Goal: Information Seeking & Learning: Understand process/instructions

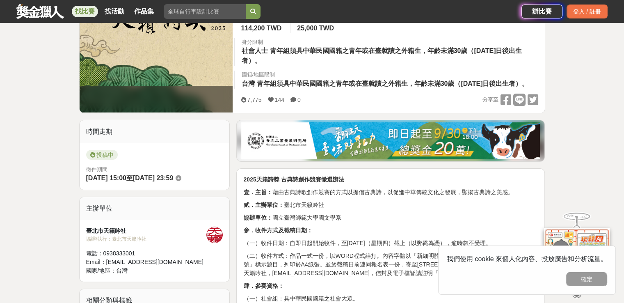
scroll to position [162, 0]
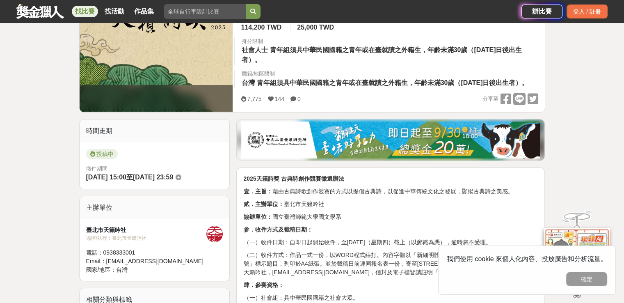
drag, startPoint x: 260, startPoint y: 52, endPoint x: 366, endPoint y: 66, distance: 106.8
click at [366, 64] on div "身分限制 社會人士 青年組須具中華民國國籍之青年或在臺就讀之外籍生，年齡未滿30歲（[DATE]日後出生者）。" at bounding box center [389, 51] width 310 height 28
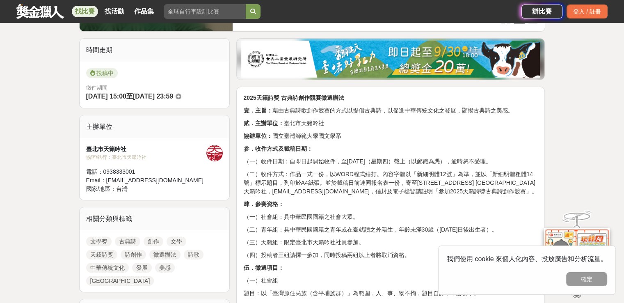
scroll to position [243, 0]
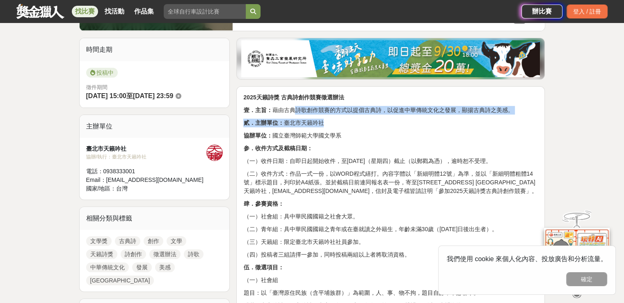
drag, startPoint x: 294, startPoint y: 122, endPoint x: 346, endPoint y: 133, distance: 53.6
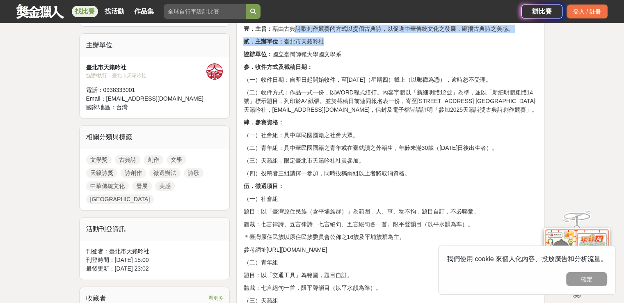
scroll to position [325, 0]
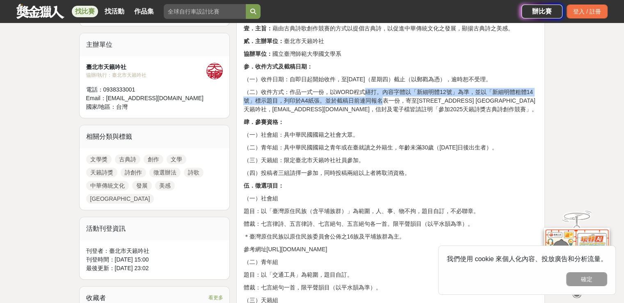
drag, startPoint x: 361, startPoint y: 105, endPoint x: 395, endPoint y: 123, distance: 38.0
click at [395, 114] on p "（二）收件方式：作品一式一份，以WORD程式繕打。內容字體以「新細明體12號」為準，並以「新細明體粗體14號」標示題目，列印於A4紙張。並於截稿日前連同報名表…" at bounding box center [390, 101] width 295 height 26
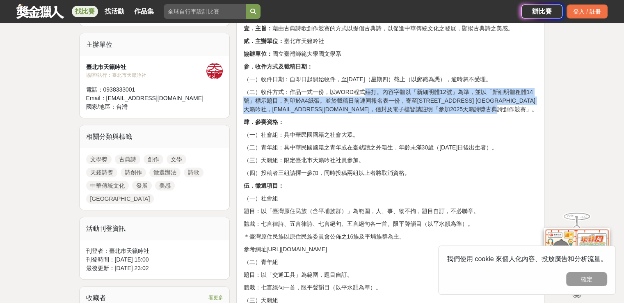
click at [346, 114] on p "（二）收件方式：作品一式一份，以WORD程式繕打。內容字體以「新細明體12號」為準，並以「新細明體粗體14號」標示題目，列印於A4紙張。並於截稿日前連同報名表…" at bounding box center [390, 101] width 295 height 26
drag, startPoint x: 352, startPoint y: 112, endPoint x: 383, endPoint y: 138, distance: 40.1
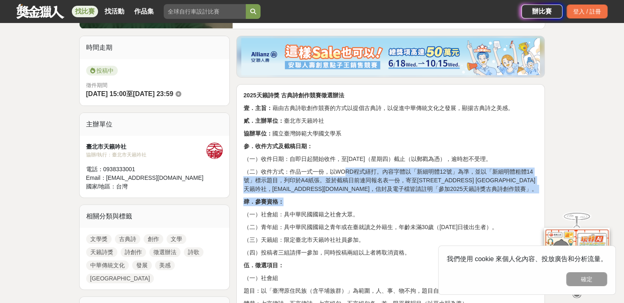
scroll to position [244, 0]
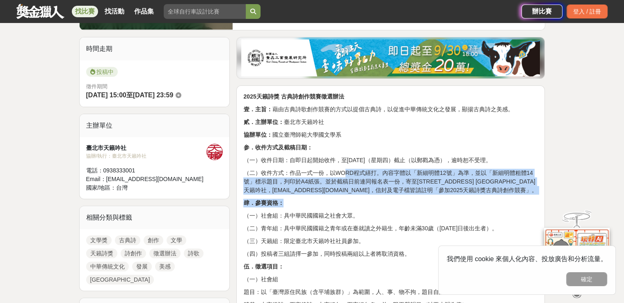
click at [298, 194] on p "（二）收件方式：作品一式一份，以WORD程式繕打。內容字體以「新細明體12號」為準，並以「新細明體粗體14號」標示題目，列印於A4紙張。並於截稿日前連同報名表…" at bounding box center [390, 182] width 295 height 26
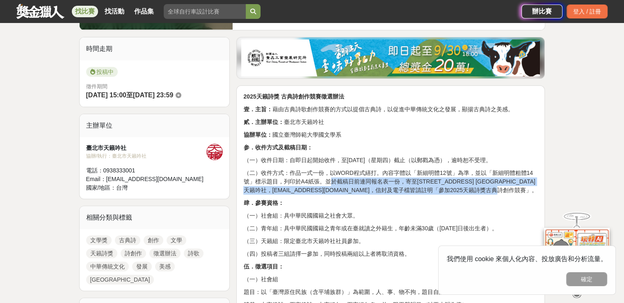
drag, startPoint x: 328, startPoint y: 191, endPoint x: 369, endPoint y: 203, distance: 42.3
click at [373, 194] on p "（二）收件方式：作品一式一份，以WORD程式繕打。內容字體以「新細明體12號」為準，並以「新細明體粗體14號」標示題目，列印於A4紙張。並於截稿日前連同報名表…" at bounding box center [390, 182] width 295 height 26
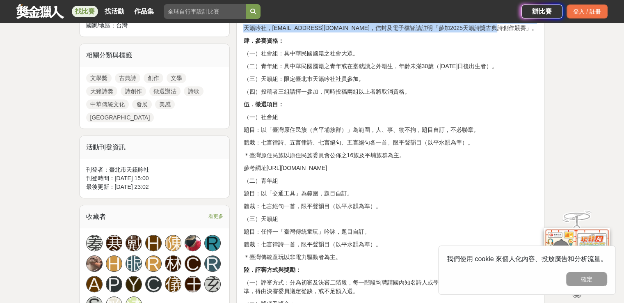
scroll to position [407, 0]
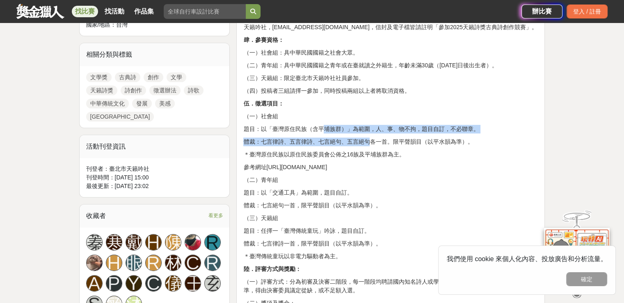
drag, startPoint x: 297, startPoint y: 146, endPoint x: 366, endPoint y: 162, distance: 71.1
click at [366, 162] on div "2025天籟詩獎 古典詩創作競賽徵選辦法 壹．主旨： 藉由古典詩歌創作競賽的方式以提倡古典詩，以促進中華傳統文化之發展，顯揚古典詩之美感。 貳．主辦單位： 臺…" at bounding box center [390, 298] width 295 height 739
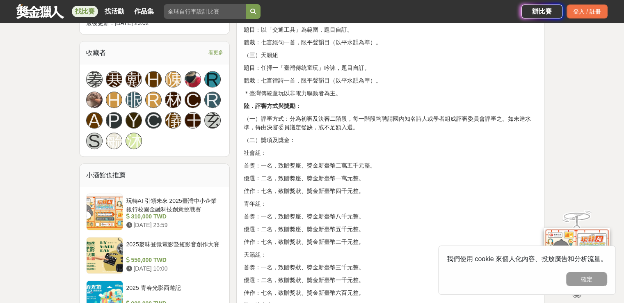
scroll to position [570, 0]
drag, startPoint x: 270, startPoint y: 181, endPoint x: 398, endPoint y: 176, distance: 127.7
click at [398, 176] on div "2025天籟詩獎 古典詩創作競賽徵選辦法 壹．主旨： 藉由古典詩歌創作競賽的方式以提倡古典詩，以促進中華傳統文化之發展，顯揚古典詩之美感。 貳．主辦單位： 臺…" at bounding box center [390, 135] width 295 height 739
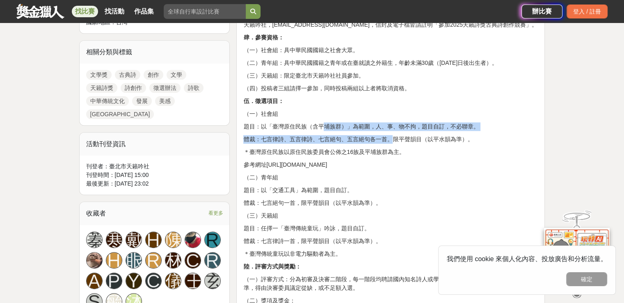
scroll to position [408, 0]
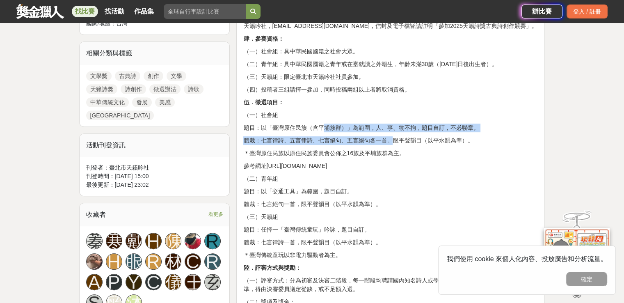
drag, startPoint x: 246, startPoint y: 143, endPoint x: 425, endPoint y: 180, distance: 182.7
click at [425, 180] on div "2025天籟詩獎 古典詩創作競賽徵選辦法 壹．主旨： 藉由古典詩歌創作競賽的方式以提倡古典詩，以促進中華傳統文化之發展，顯揚古典詩之美感。 貳．主辦單位： 臺…" at bounding box center [390, 297] width 295 height 739
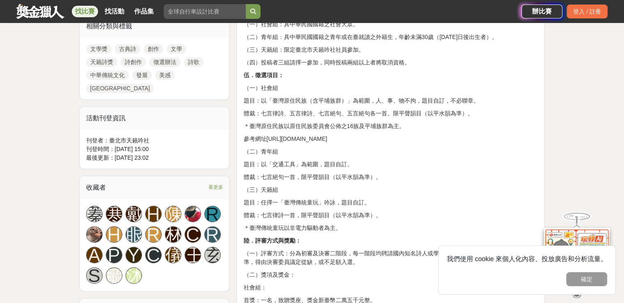
click at [423, 156] on p "（二）青年組" at bounding box center [390, 151] width 295 height 9
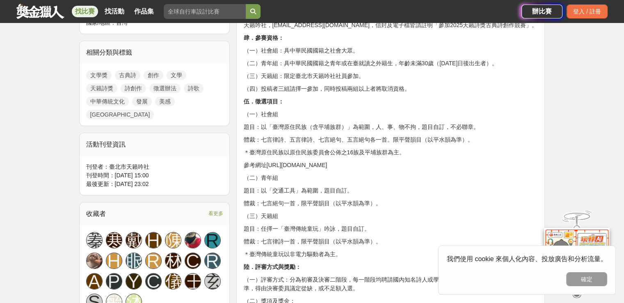
scroll to position [409, 0]
drag, startPoint x: 277, startPoint y: 144, endPoint x: 354, endPoint y: 143, distance: 76.7
click at [354, 132] on p "題目：以「臺灣原住民族（含平埔族群）」為範圍，人、事、物不拘，題目自訂，不必聯章。" at bounding box center [390, 127] width 295 height 9
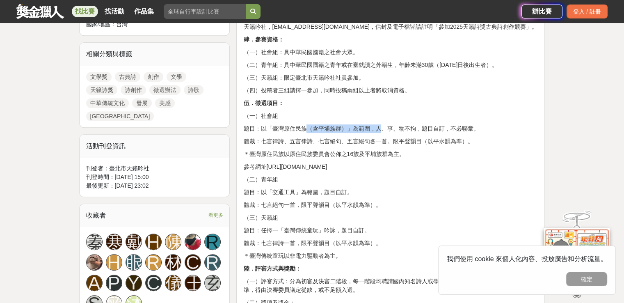
scroll to position [408, 0]
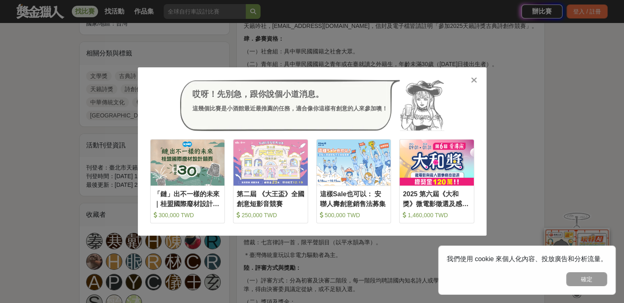
click at [471, 79] on icon at bounding box center [474, 80] width 6 height 8
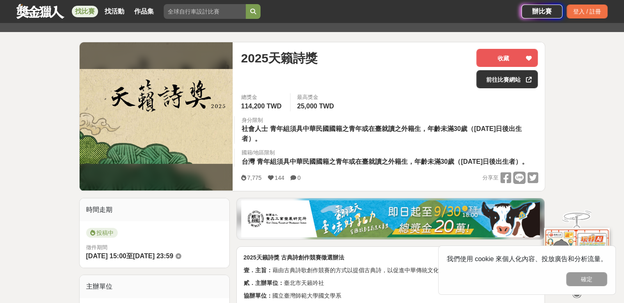
scroll to position [82, 0]
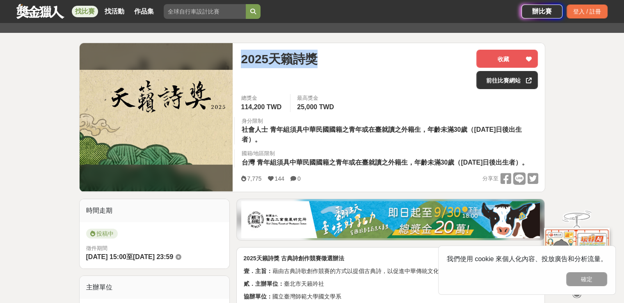
drag, startPoint x: 242, startPoint y: 60, endPoint x: 328, endPoint y: 58, distance: 86.2
click at [328, 58] on div "2025天籟詩獎" at bounding box center [355, 59] width 229 height 18
copy span "2025天籟詩獎"
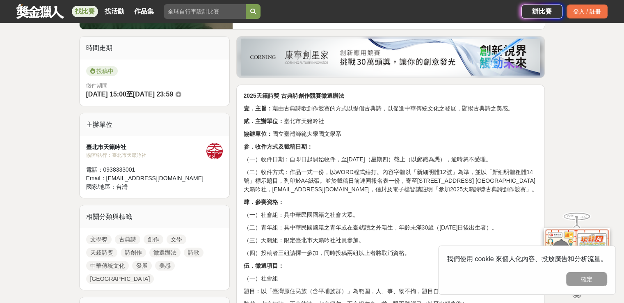
scroll to position [245, 0]
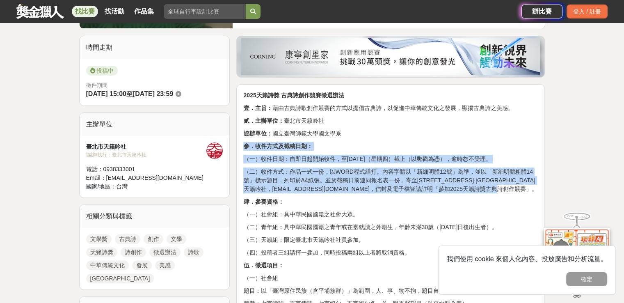
drag, startPoint x: 242, startPoint y: 157, endPoint x: 527, endPoint y: 204, distance: 288.2
copy div "参．收件方式及截稿日期： （一）收件日期：自即日起開始收件，至[DATE]（星期四）截止（以郵戳為憑），逾時恕不受理。 （二）收件方式：作品一式一份，以WOR…"
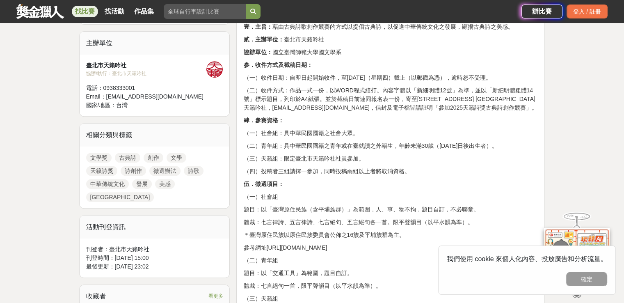
scroll to position [327, 0]
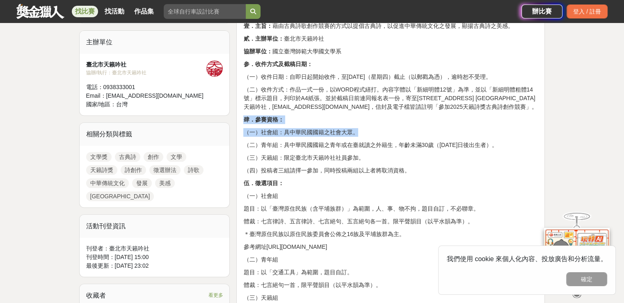
drag, startPoint x: 242, startPoint y: 138, endPoint x: 359, endPoint y: 151, distance: 118.1
copy div "肆．參賽資格： （一）社會組：具中華民國國籍之社會大眾。"
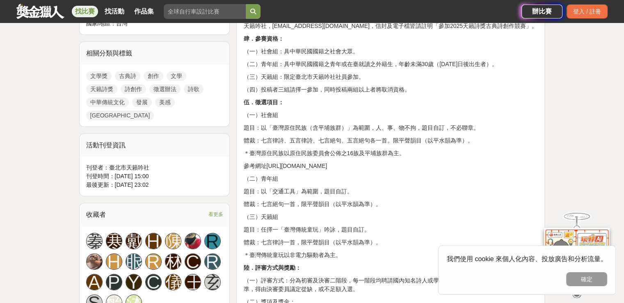
scroll to position [409, 0]
drag, startPoint x: 243, startPoint y: 133, endPoint x: 402, endPoint y: 178, distance: 165.0
click at [402, 178] on div "2025天籟詩獎 古典詩創作競賽徵選辦法 壹．主旨： 藉由古典詩歌創作競賽的方式以提倡古典詩，以促進中華傳統文化之發展，顯揚古典詩之美感。 貳．主辦單位： 臺…" at bounding box center [390, 297] width 295 height 739
copy div "（一）社會組 題目：以「臺灣原住民族（含平埔族群）」為範圍，人、事、物不拘，題目自訂，不必聯章。 體裁：七言律詩、五言律詩、七言絕句、五言絕句各一首。限平聲韻…"
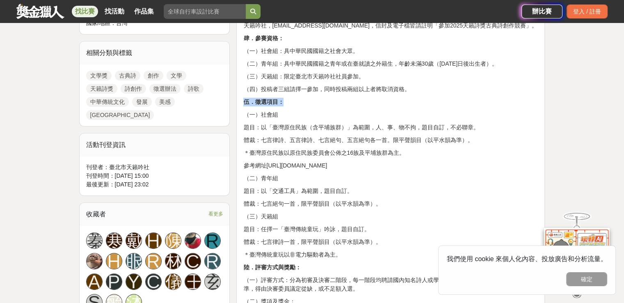
drag, startPoint x: 240, startPoint y: 121, endPoint x: 286, endPoint y: 117, distance: 46.1
click at [286, 117] on div "2025天籟詩獎 古典詩創作競賽徵選辦法 壹．主旨： 藉由古典詩歌創作競賽的方式以提倡古典詩，以促進中華傳統文化之發展，顯揚古典詩之美感。 貳．主辦單位： 臺…" at bounding box center [390, 299] width 309 height 757
copy strong "伍．徵選項目："
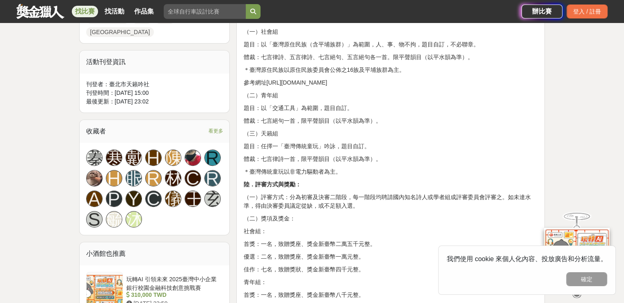
scroll to position [491, 0]
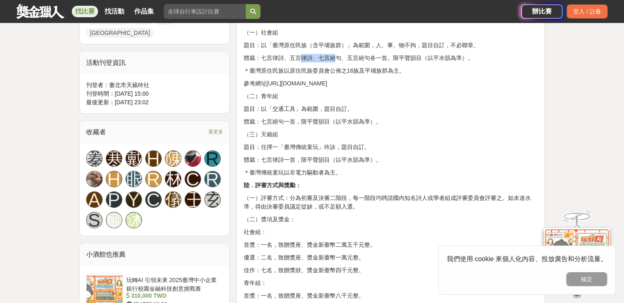
click at [331, 76] on div "2025天籟詩獎 古典詩創作競賽徵選辦法 壹．主旨： 藉由古典詩歌創作競賽的方式以提倡古典詩，以促進中華傳統文化之發展，顯揚古典詩之美感。 貳．主辦單位： 臺…" at bounding box center [390, 215] width 295 height 739
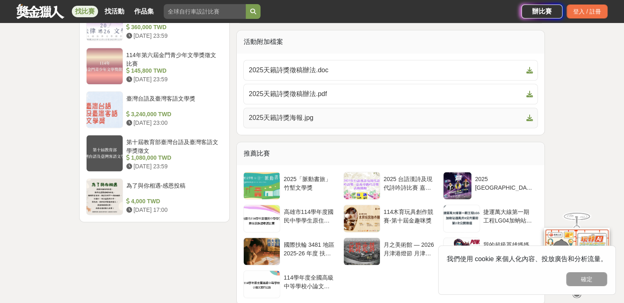
scroll to position [1065, 0]
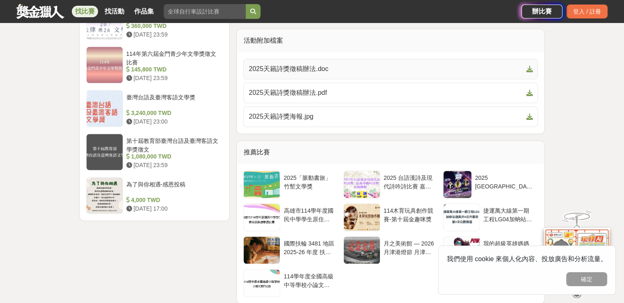
click at [528, 72] on icon at bounding box center [529, 69] width 7 height 7
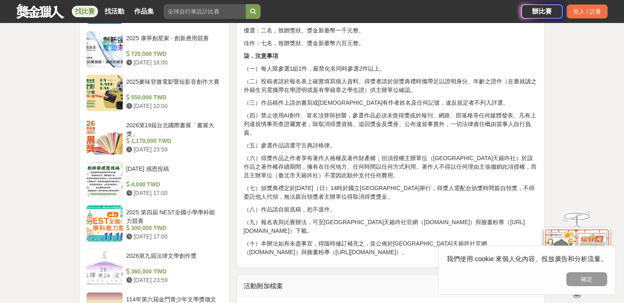
scroll to position [819, 0]
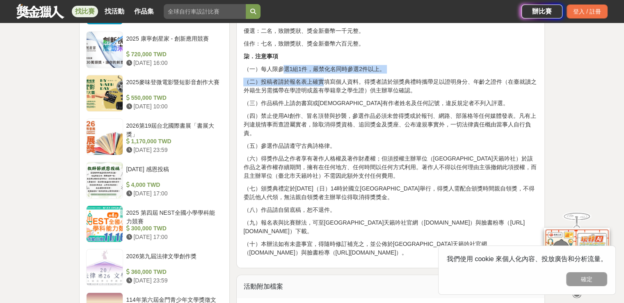
drag, startPoint x: 284, startPoint y: 87, endPoint x: 327, endPoint y: 93, distance: 43.1
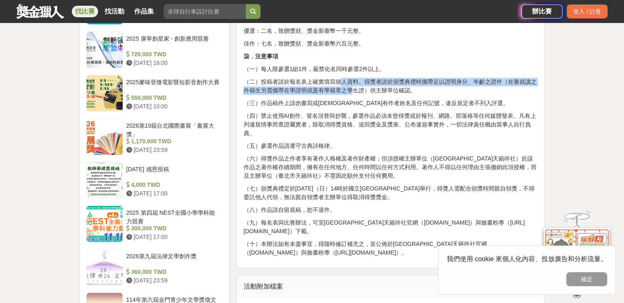
drag, startPoint x: 353, startPoint y: 107, endPoint x: 332, endPoint y: 95, distance: 24.5
click at [335, 95] on p "（二）投稿者請於報名表上確實填寫個人資料。得獎者請於頒獎典禮時攜帶足以證明身分、年齡之證件（在臺就讀之外籍生另需攜帶在學證明或蓋有學籍章之學生證）供主辦單位確…" at bounding box center [390, 86] width 295 height 17
click at [353, 95] on p "（二）投稿者請於報名表上確實填寫個人資料。得獎者請於頒獎典禮時攜帶足以證明身分、年齡之證件（在臺就讀之外籍生另需攜帶在學證明或蓋有學籍章之學生證）供主辦單位確…" at bounding box center [390, 86] width 295 height 17
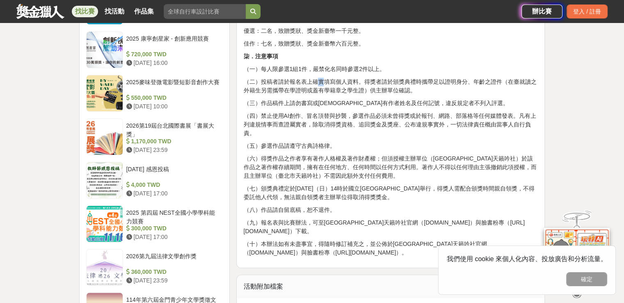
drag, startPoint x: 320, startPoint y: 102, endPoint x: 352, endPoint y: 108, distance: 32.1
click at [352, 95] on p "（二）投稿者請於報名表上確實填寫個人資料。得獎者請於頒獎典禮時攜帶足以證明身分、年齡之證件（在臺就讀之外籍生另需攜帶在學證明或蓋有學籍章之學生證）供主辦單位確…" at bounding box center [390, 86] width 295 height 17
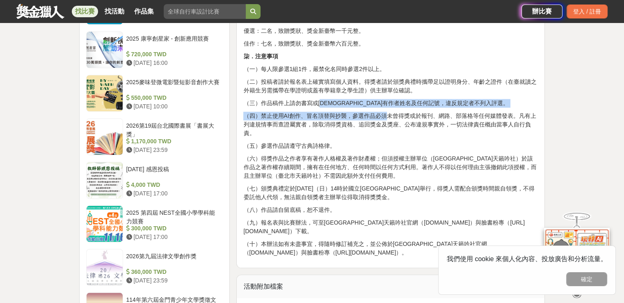
drag, startPoint x: 325, startPoint y: 119, endPoint x: 425, endPoint y: 145, distance: 104.4
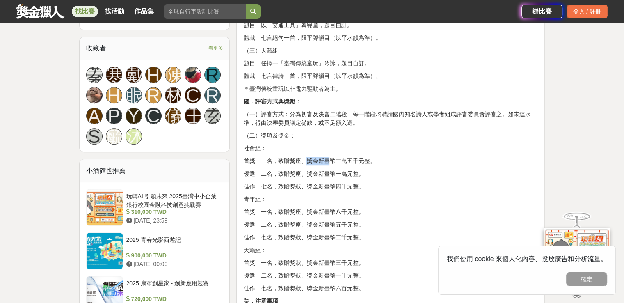
scroll to position [574, 0]
drag, startPoint x: 258, startPoint y: 175, endPoint x: 415, endPoint y: 204, distance: 159.7
click at [412, 203] on div "2025天籟詩獎 古典詩創作競賽徵選辦法 壹．主旨： 藉由古典詩歌創作競賽的方式以提倡古典詩，以促進中華傳統文化之發展，顯揚古典詩之美感。 貳．主辦單位： 臺…" at bounding box center [390, 131] width 295 height 739
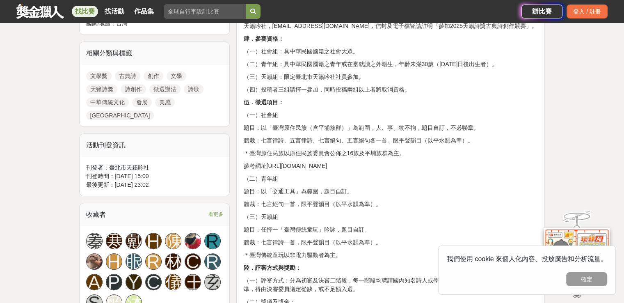
scroll to position [409, 0]
drag, startPoint x: 256, startPoint y: 159, endPoint x: 486, endPoint y: 158, distance: 229.8
click at [486, 144] on p "體裁：七言律詩、五言律詩、七言絕句、五言絕句各一首。限平聲韻目（以平水韻為準）。" at bounding box center [390, 140] width 295 height 9
click at [289, 144] on p "體裁：七言律詩、五言律詩、七言絕句、五言絕句各一首。限平聲韻目（以平水韻為準）。" at bounding box center [390, 140] width 295 height 9
drag, startPoint x: 249, startPoint y: 158, endPoint x: 376, endPoint y: 156, distance: 127.6
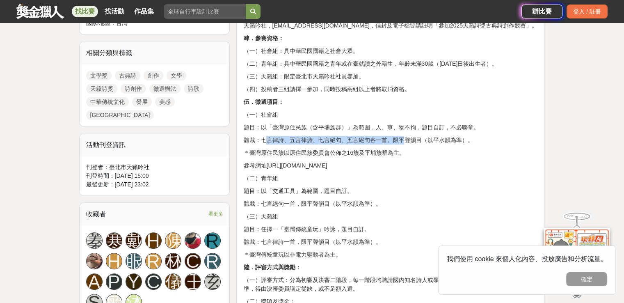
click at [376, 144] on p "體裁：七言律詩、五言律詩、七言絕句、五言絕句各一首。限平聲韻目（以平水韻為準）。" at bounding box center [390, 140] width 295 height 9
